Goal: Task Accomplishment & Management: Complete application form

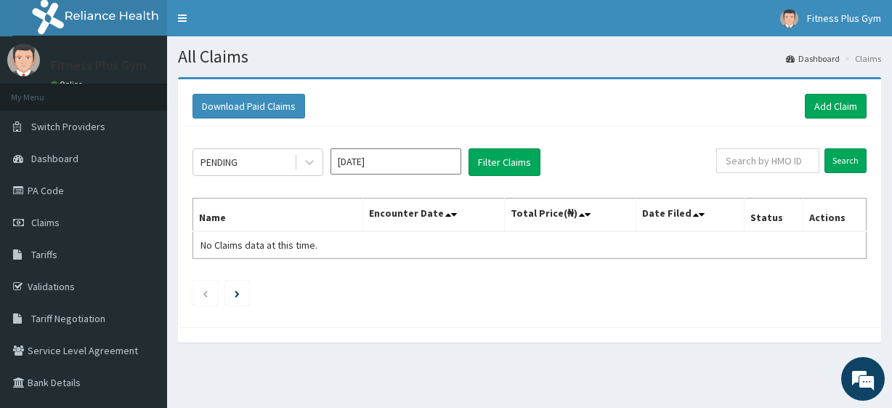
click at [821, 102] on link "Add Claim" at bounding box center [836, 106] width 62 height 25
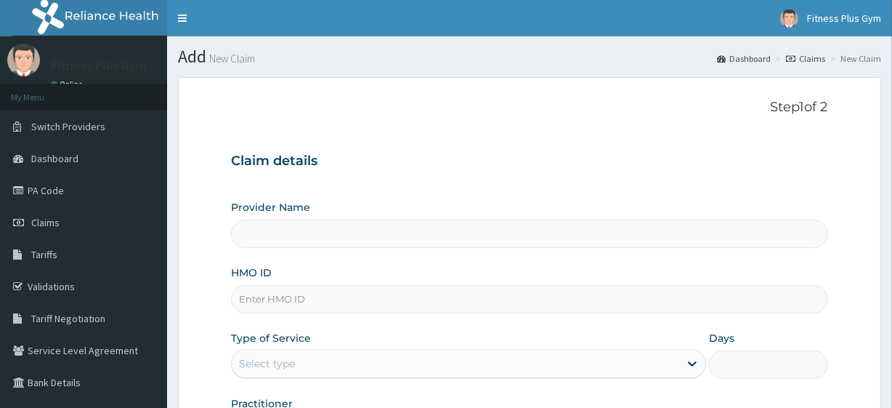
click at [293, 301] on input "HMO ID" at bounding box center [529, 299] width 596 height 28
type input "Fitness plus Gym"
type input "1"
type input "XMF/10025/A"
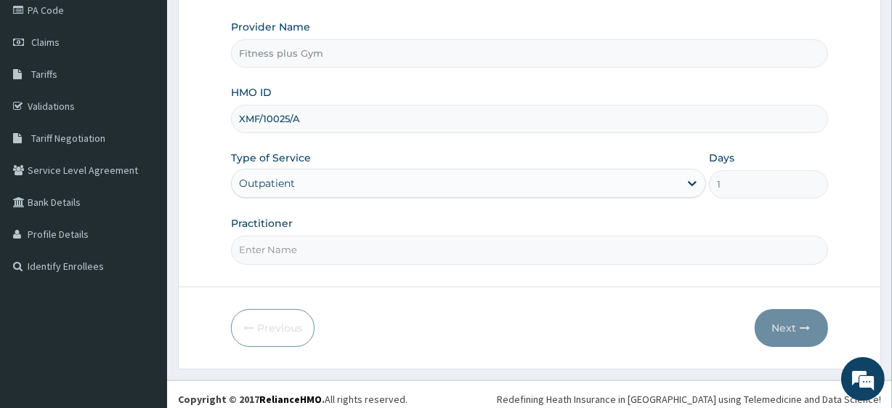
scroll to position [188, 0]
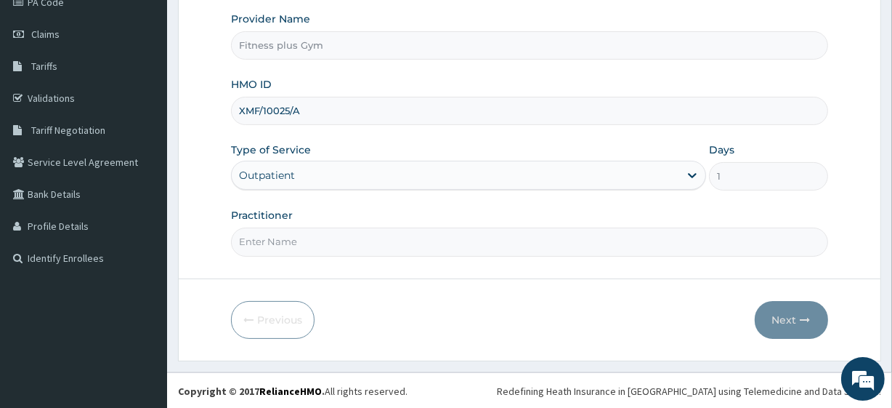
drag, startPoint x: 369, startPoint y: 236, endPoint x: 370, endPoint y: 246, distance: 10.2
click at [369, 238] on input "Practitioner" at bounding box center [529, 241] width 596 height 28
type input "fitness+"
click at [803, 317] on icon "button" at bounding box center [806, 320] width 10 height 10
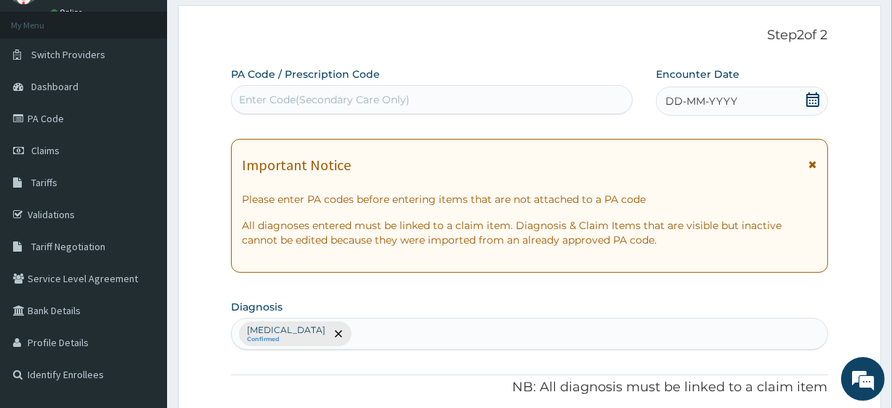
scroll to position [0, 0]
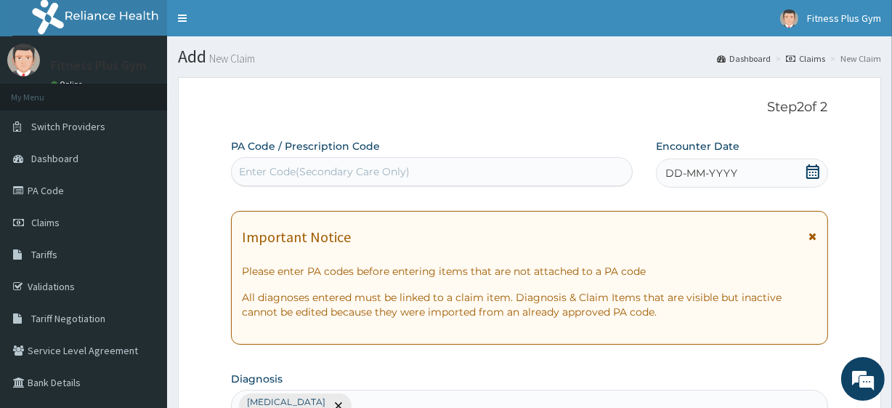
click at [334, 166] on div "Enter Code(Secondary Care Only)" at bounding box center [324, 171] width 171 height 15
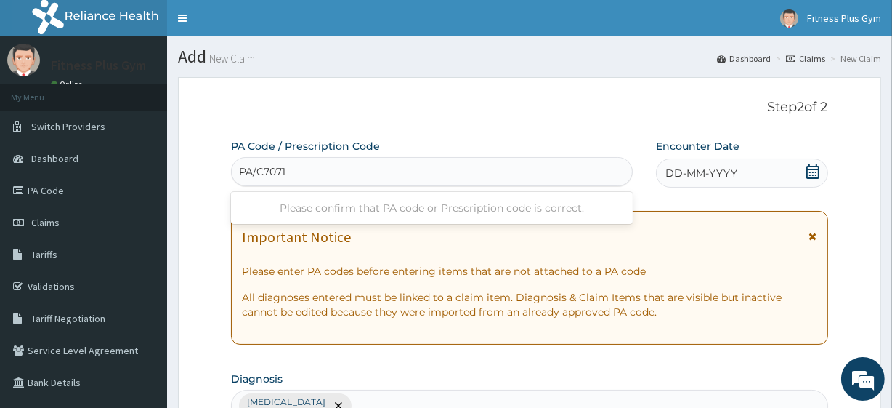
type input "PA/C7071C"
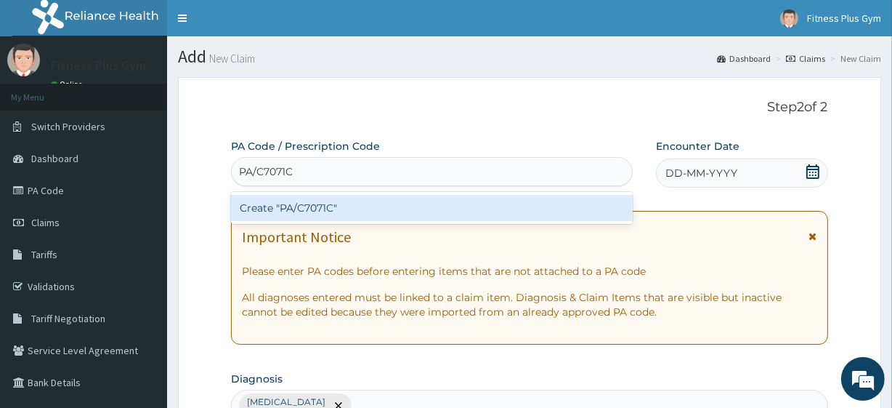
click at [353, 202] on div "Create "PA/C7071C"" at bounding box center [431, 208] width 401 height 26
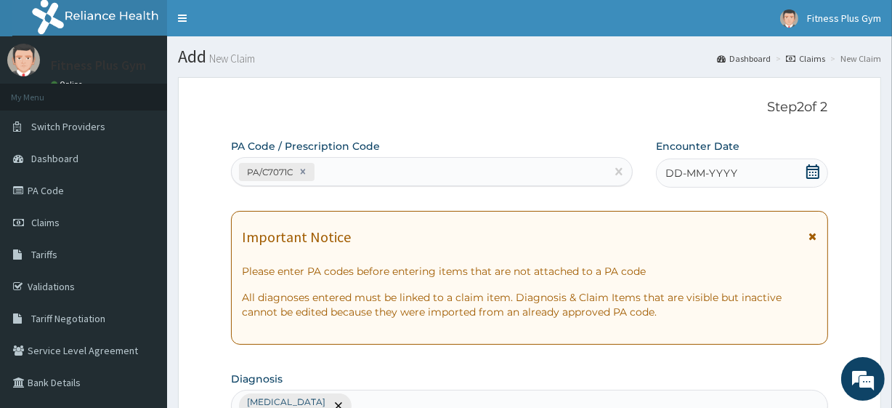
click at [721, 174] on span "DD-MM-YYYY" at bounding box center [701, 173] width 72 height 15
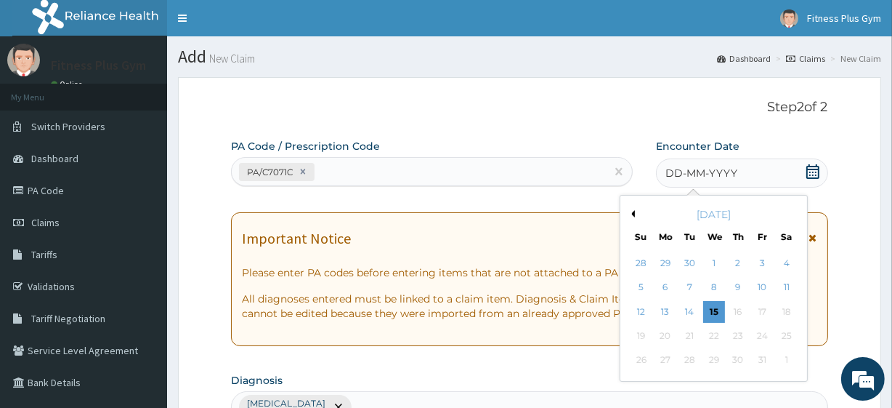
click at [704, 307] on div "15" at bounding box center [714, 312] width 22 height 22
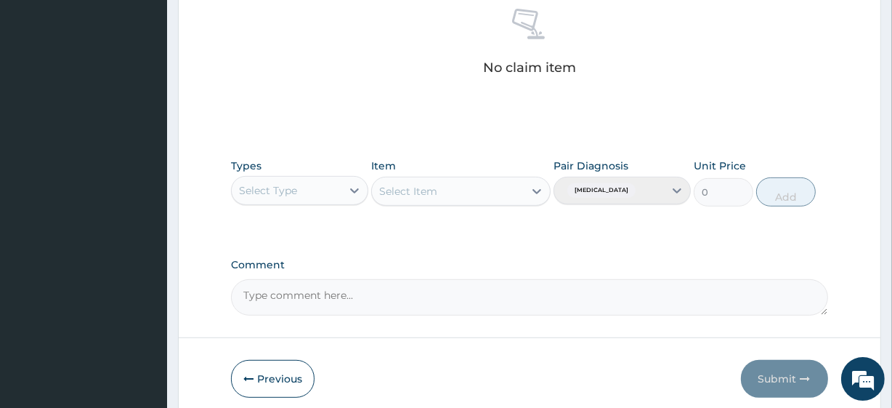
scroll to position [639, 0]
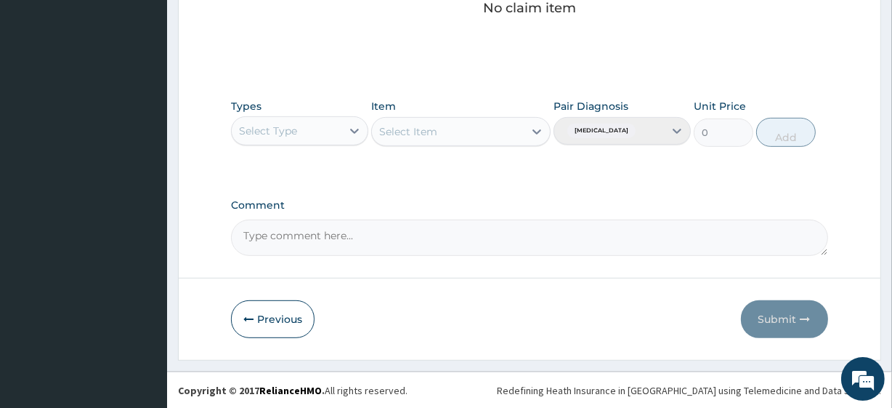
click at [299, 137] on div "Select Type" at bounding box center [287, 130] width 110 height 23
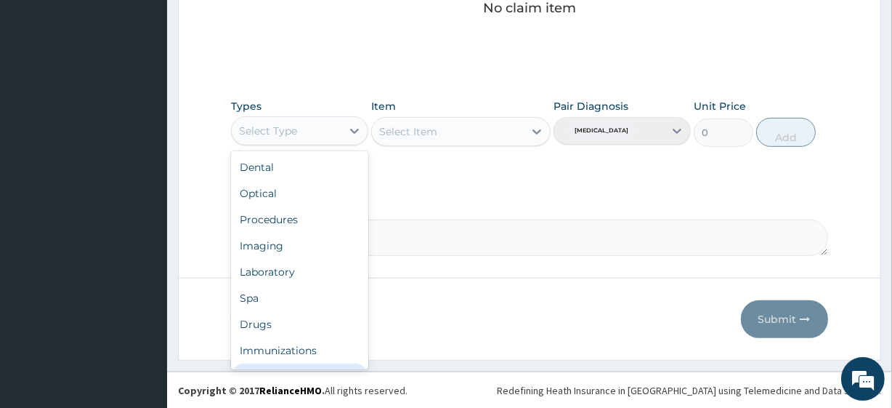
scroll to position [49, 0]
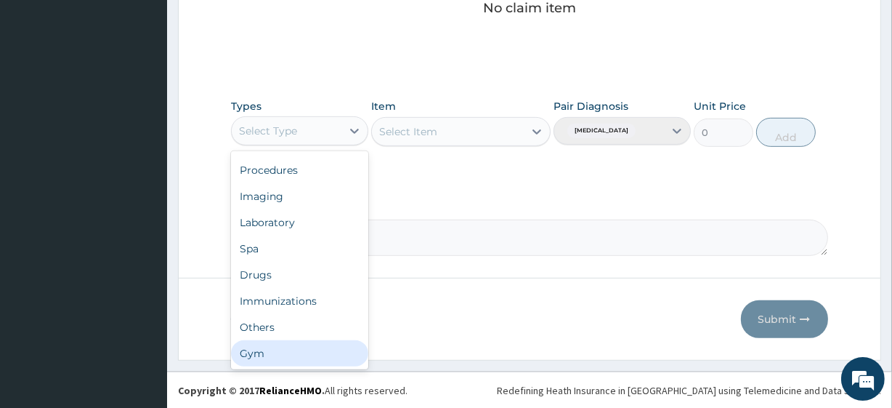
click at [317, 354] on div "Gym" at bounding box center [299, 353] width 137 height 26
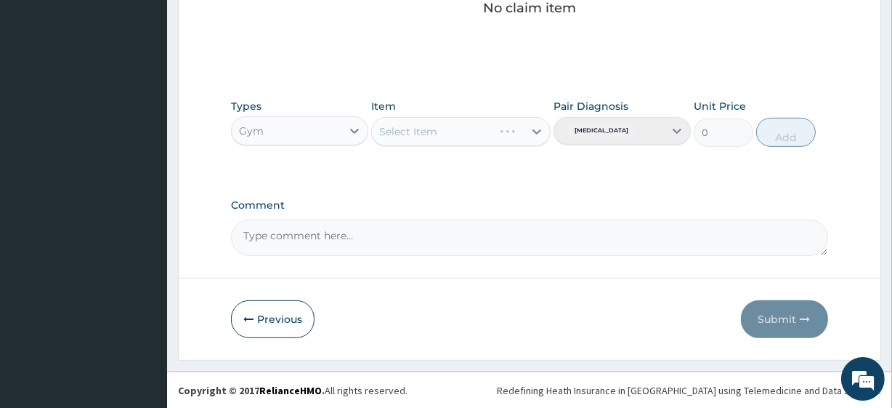
click at [504, 145] on div "Select Item" at bounding box center [460, 131] width 179 height 29
click at [513, 134] on div "Select Item" at bounding box center [460, 131] width 179 height 29
click at [518, 129] on div "Select Item" at bounding box center [447, 131] width 151 height 23
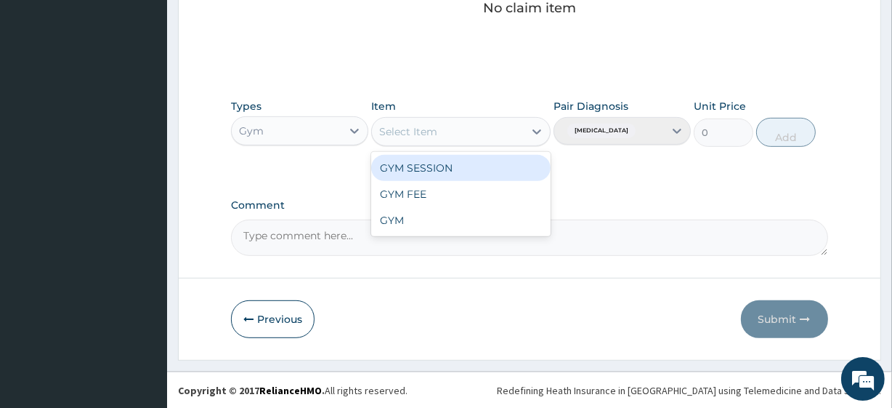
click at [525, 161] on div "GYM SESSION" at bounding box center [460, 168] width 179 height 26
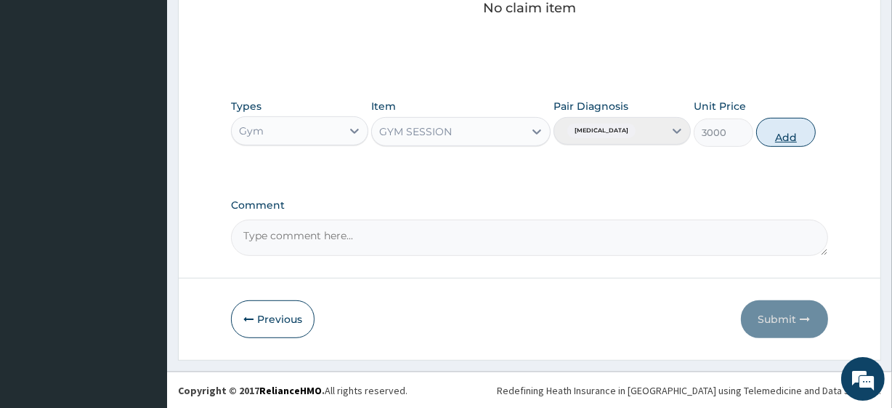
click at [796, 131] on button "Add" at bounding box center [786, 132] width 60 height 29
type input "0"
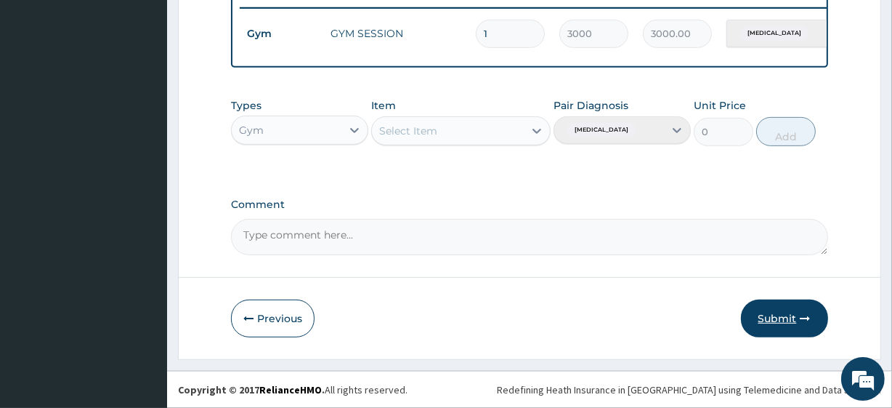
click at [795, 311] on button "Submit" at bounding box center [784, 318] width 87 height 38
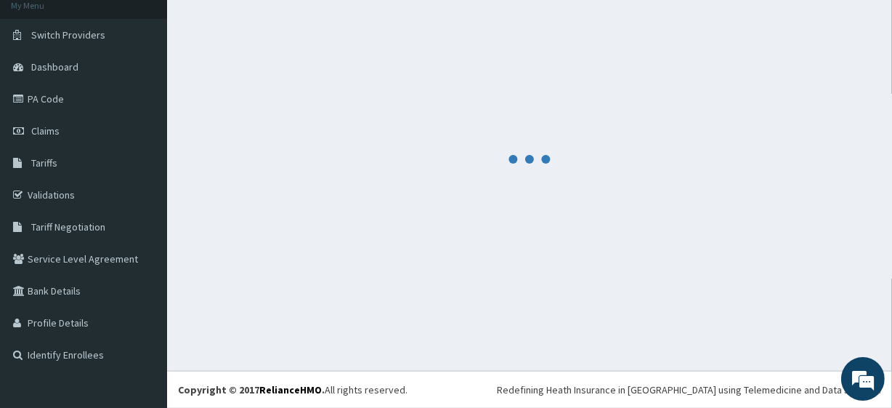
scroll to position [580, 0]
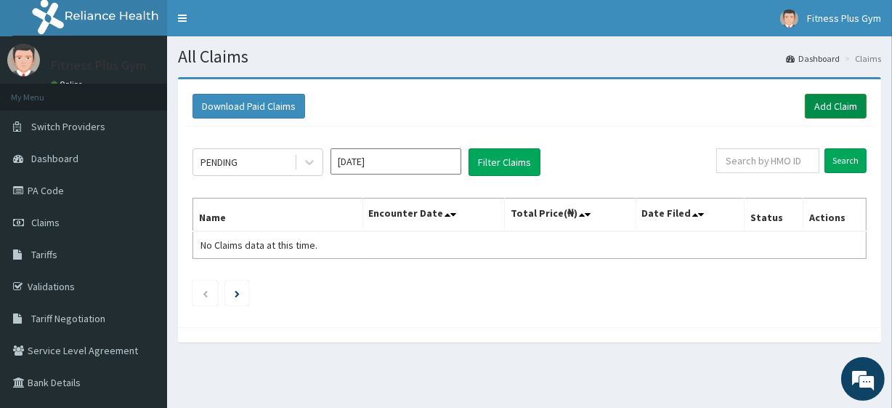
click at [816, 97] on link "Add Claim" at bounding box center [836, 106] width 62 height 25
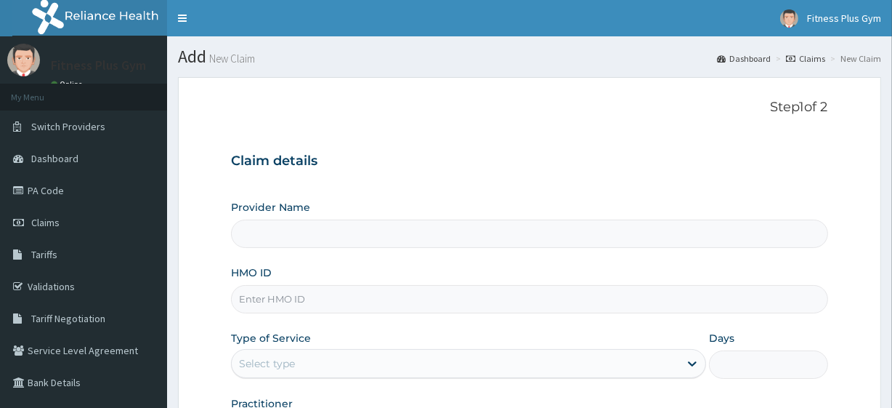
click at [280, 307] on input "HMO ID" at bounding box center [529, 299] width 596 height 28
type input "Fitness plus Gym"
type input "1"
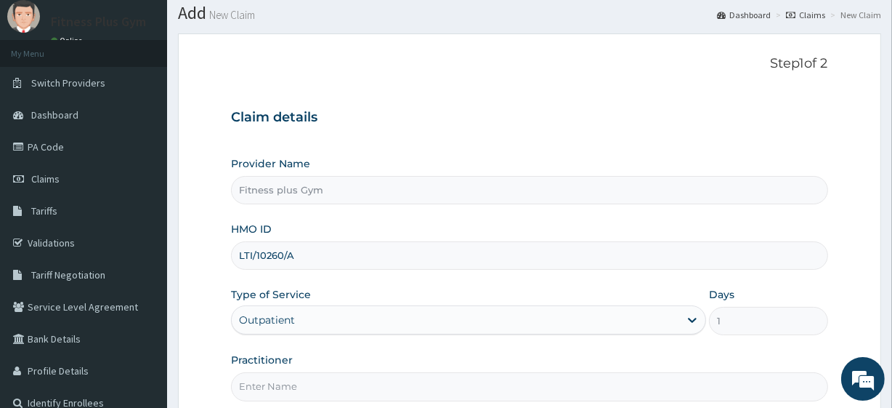
scroll to position [131, 0]
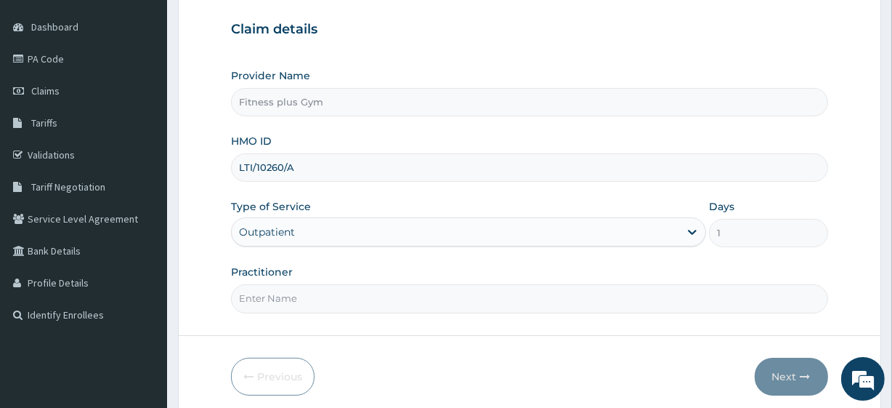
type input "LTI/10260/A"
click at [288, 292] on input "Practitioner" at bounding box center [529, 298] width 596 height 28
type input "fitness+"
click at [780, 357] on button "Next" at bounding box center [791, 376] width 73 height 38
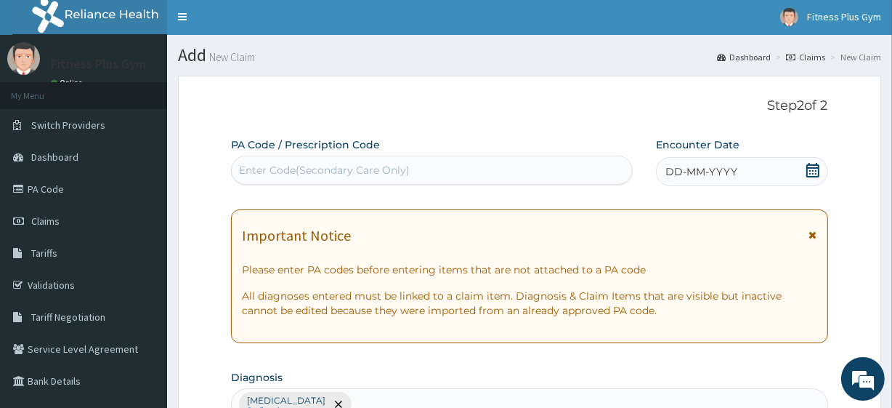
scroll to position [0, 0]
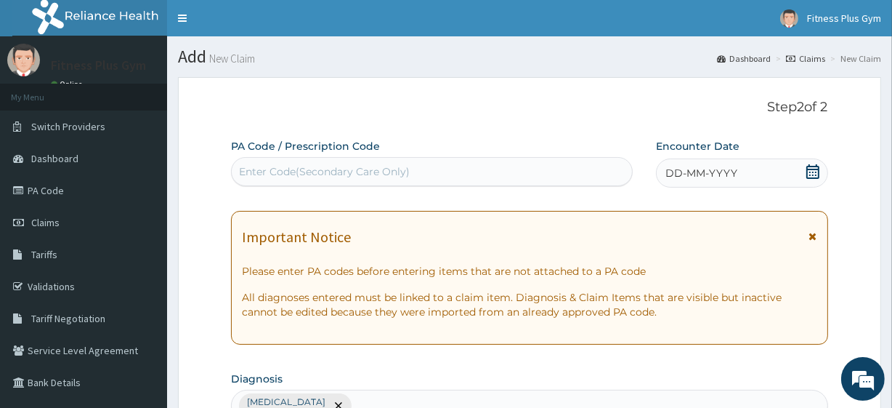
click at [347, 177] on div "Enter Code(Secondary Care Only)" at bounding box center [324, 171] width 171 height 15
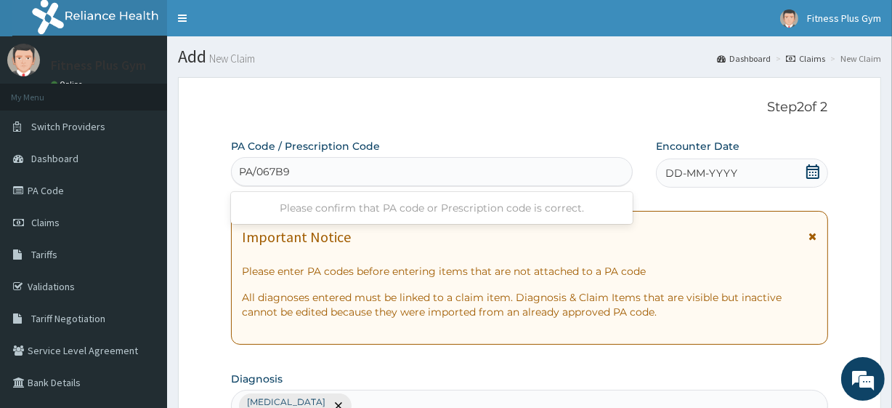
type input "PA/067B9C"
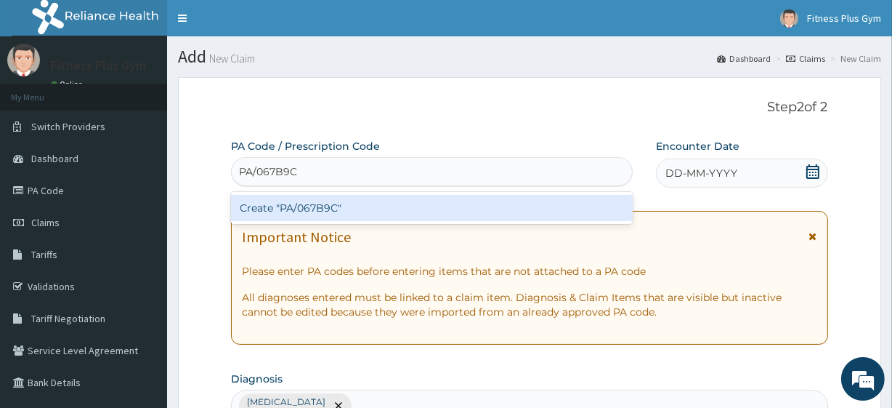
click at [372, 203] on div "Create "PA/067B9C"" at bounding box center [431, 208] width 401 height 26
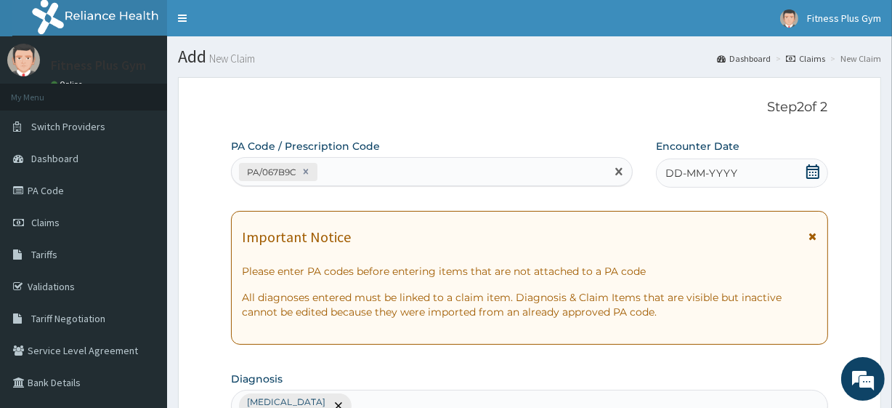
click at [706, 163] on div "DD-MM-YYYY" at bounding box center [742, 172] width 172 height 29
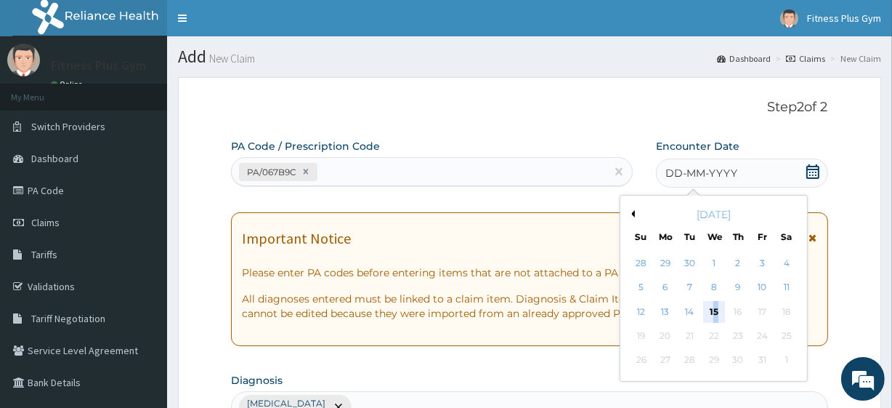
click at [712, 312] on div "15" at bounding box center [714, 312] width 22 height 22
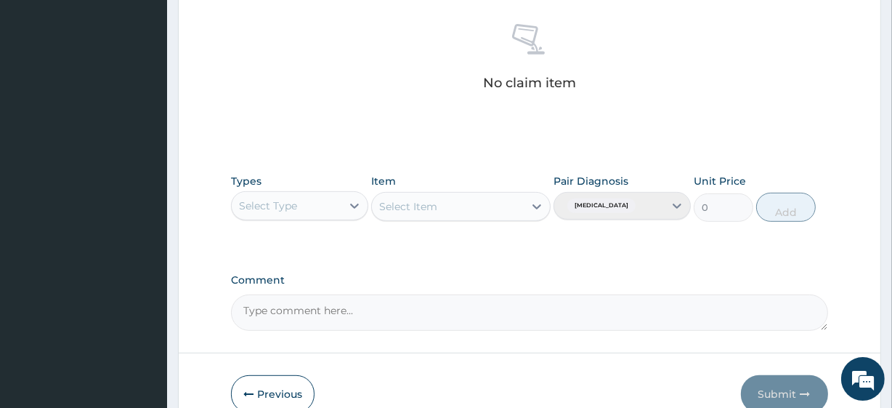
scroll to position [639, 0]
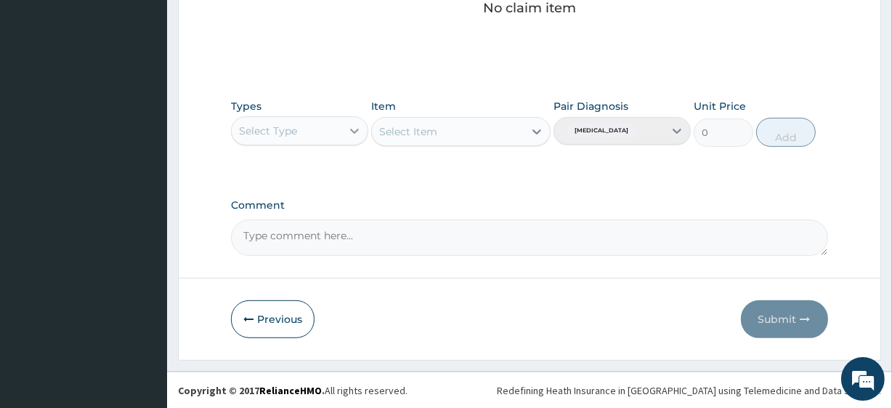
click at [358, 134] on icon at bounding box center [354, 131] width 15 height 15
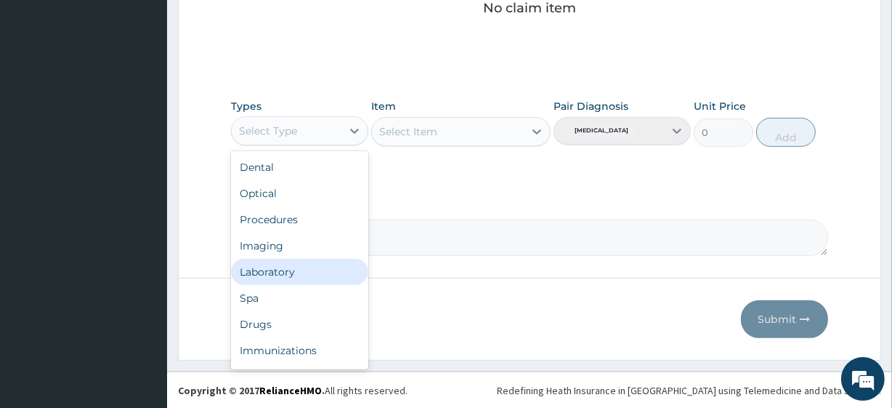
scroll to position [49, 0]
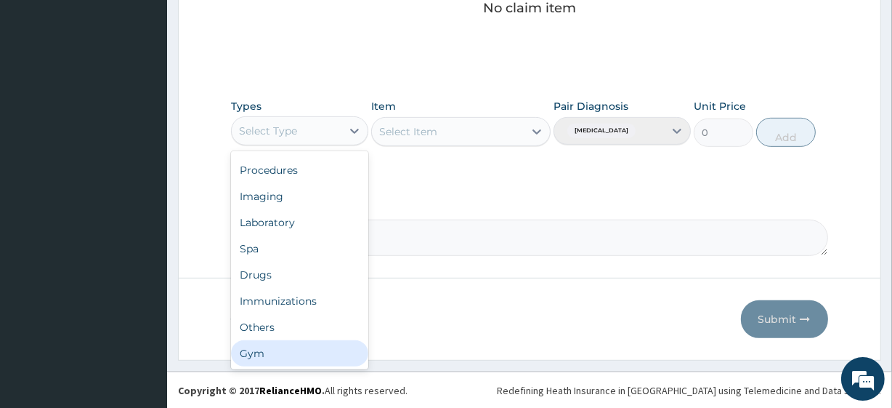
click at [285, 344] on div "Gym" at bounding box center [299, 353] width 137 height 26
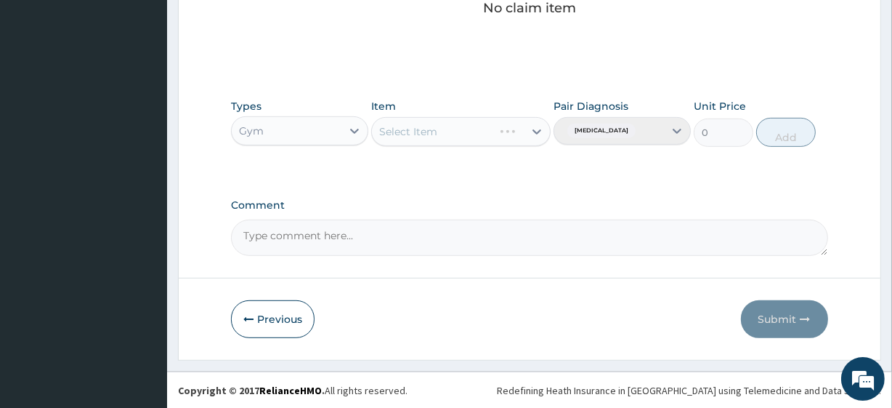
click at [470, 142] on div "Select Item" at bounding box center [460, 131] width 179 height 29
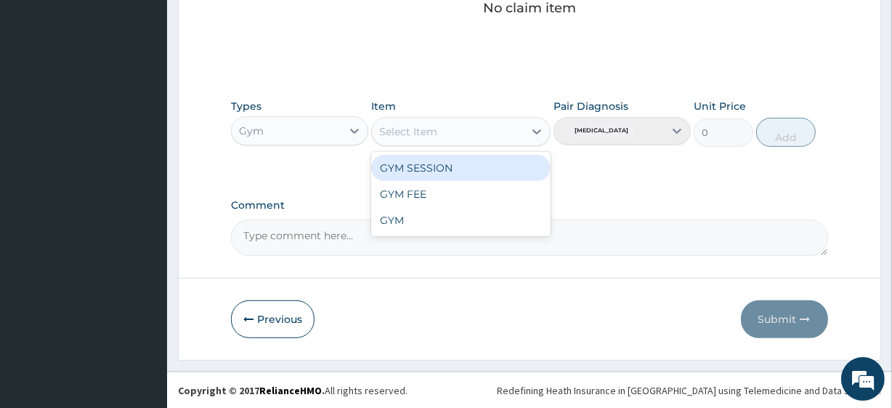
click at [509, 127] on div "Select Item" at bounding box center [447, 131] width 151 height 23
click at [489, 159] on div "GYM SESSION" at bounding box center [460, 168] width 179 height 26
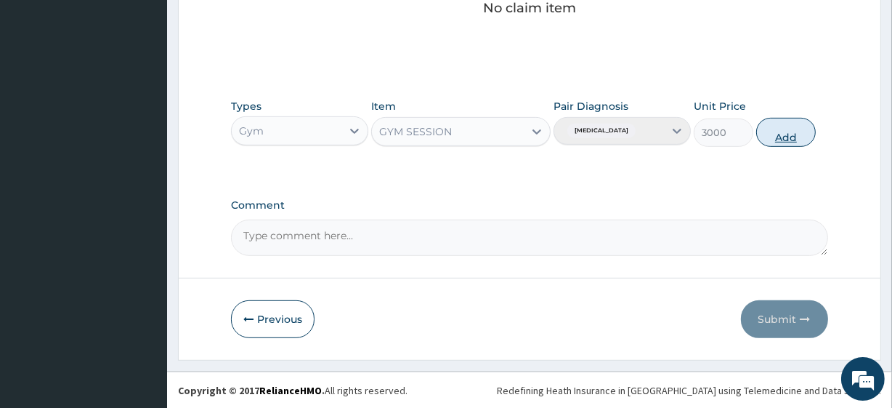
click at [777, 135] on button "Add" at bounding box center [786, 132] width 60 height 29
type input "0"
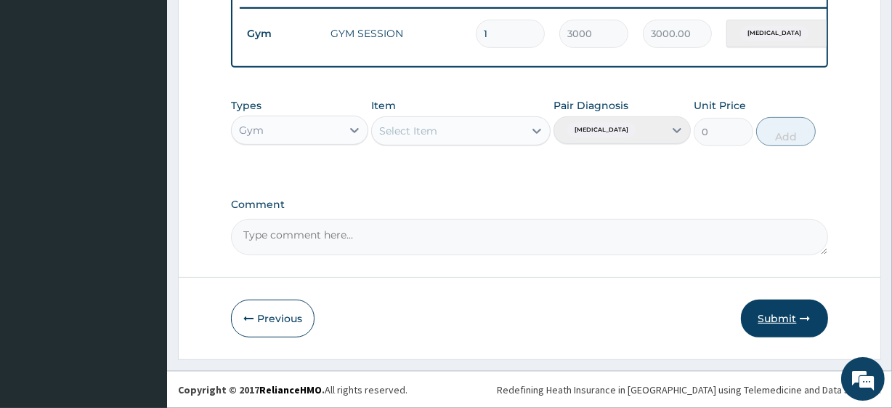
click at [788, 318] on button "Submit" at bounding box center [784, 318] width 87 height 38
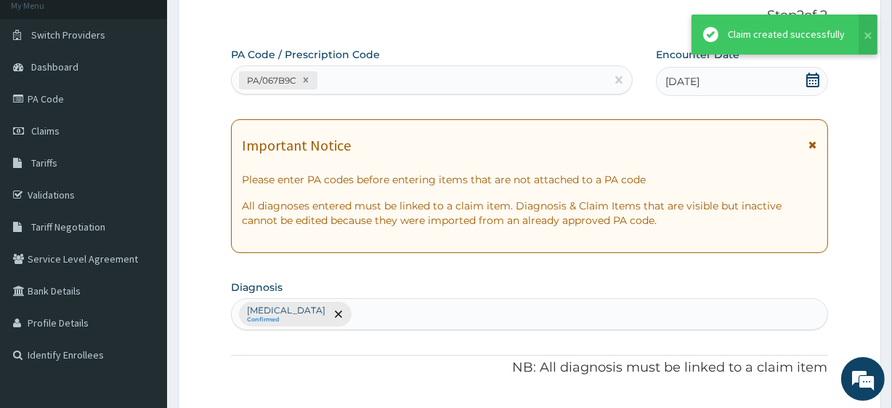
scroll to position [580, 0]
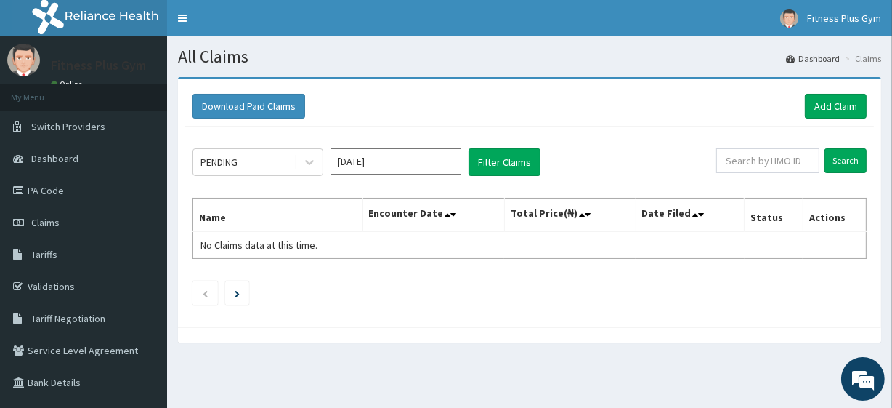
click at [578, 134] on div "PENDING [DATE] Filter Claims Search Name Encounter Date Total Price(₦) Date Fil…" at bounding box center [529, 222] width 689 height 193
